Goal: Transaction & Acquisition: Book appointment/travel/reservation

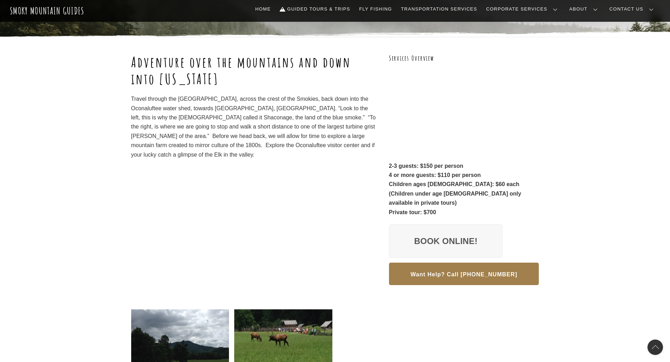
scroll to position [70, 0]
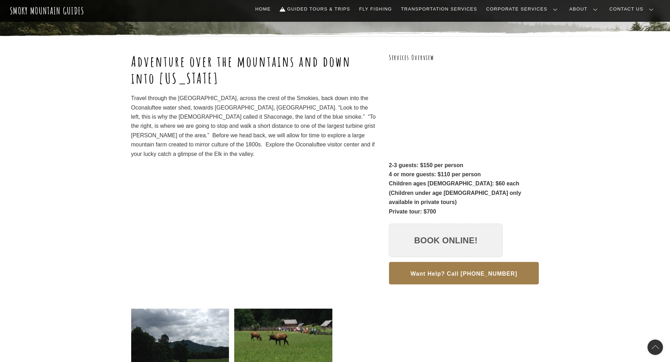
click at [454, 224] on link "Book Online!" at bounding box center [446, 241] width 114 height 34
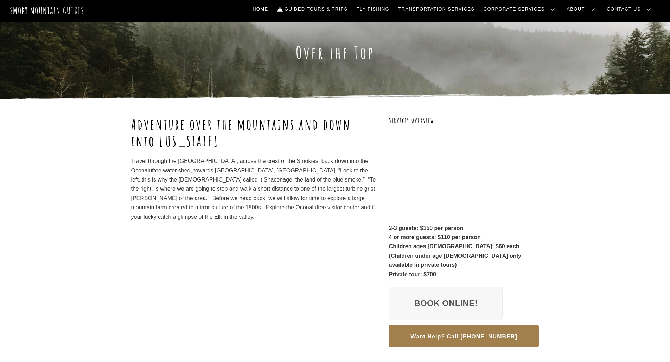
scroll to position [0, 0]
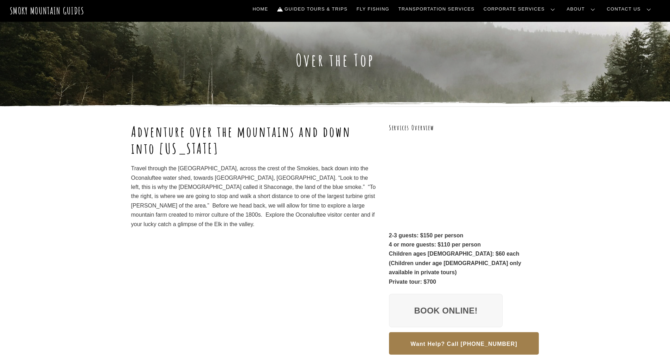
click at [187, 282] on div "Adventure over the mountains and down into North Carolina Travel through the Su…" at bounding box center [253, 242] width 245 height 239
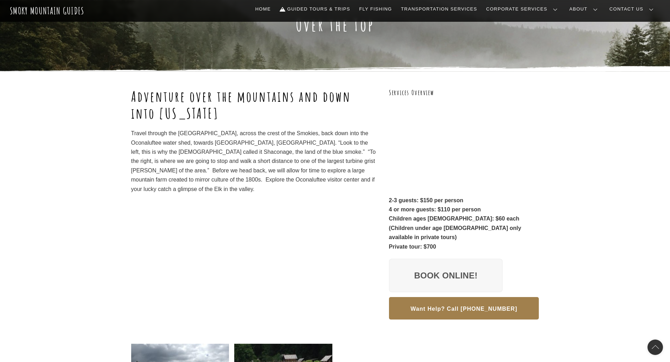
click at [259, 273] on div "Adventure over the mountains and down into North Carolina Travel through the Su…" at bounding box center [253, 207] width 245 height 239
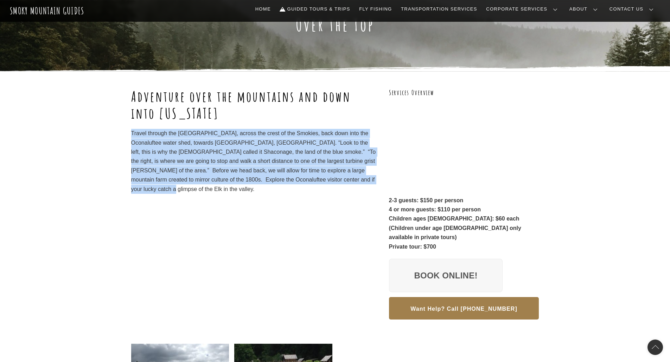
drag, startPoint x: 149, startPoint y: 190, endPoint x: 133, endPoint y: 133, distance: 58.8
click at [132, 133] on p "Travel through the Sugarlands Valley, across the crest of the Smokies, back dow…" at bounding box center [253, 161] width 245 height 65
copy p "Travel through the Sugarlands Valley, across the crest of the Smokies, back dow…"
click at [238, 218] on div "Adventure over the mountains and down into North Carolina Travel through the Su…" at bounding box center [253, 207] width 245 height 239
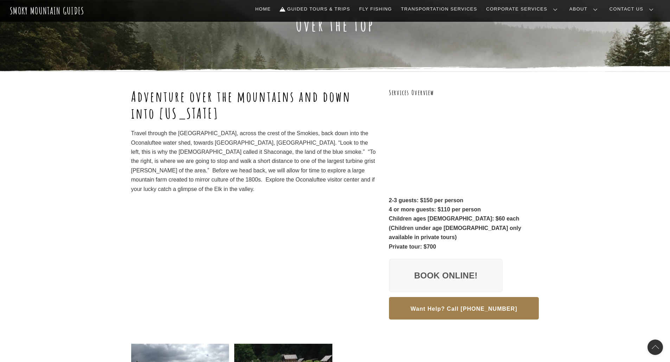
drag, startPoint x: 239, startPoint y: 207, endPoint x: 264, endPoint y: 207, distance: 25.0
click at [239, 207] on div "Adventure over the mountains and down into North Carolina Travel through the Su…" at bounding box center [253, 207] width 245 height 239
click at [243, 258] on div "Adventure over the mountains and down into North Carolina Travel through the Su…" at bounding box center [253, 207] width 245 height 239
click at [230, 236] on div "Adventure over the mountains and down into North Carolina Travel through the Su…" at bounding box center [253, 207] width 245 height 239
click at [250, 190] on p "Travel through the Sugarlands Valley, across the crest of the Smokies, back dow…" at bounding box center [253, 161] width 245 height 65
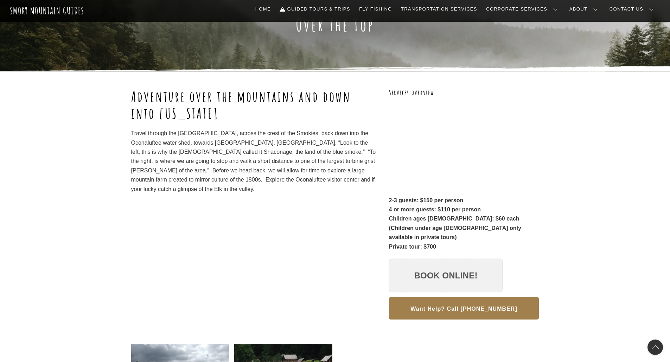
click at [450, 261] on link "Book Online!" at bounding box center [446, 276] width 114 height 34
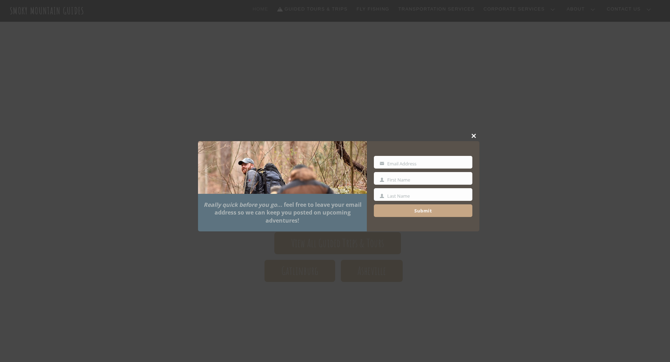
click at [472, 136] on span at bounding box center [473, 136] width 11 height 4
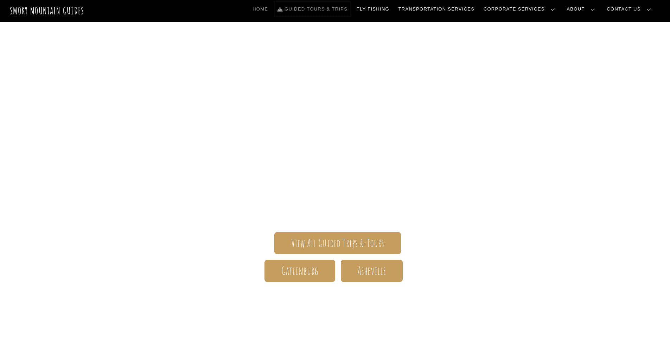
click at [350, 9] on link "Guided Tours & Trips" at bounding box center [312, 9] width 76 height 15
